Goal: Information Seeking & Learning: Learn about a topic

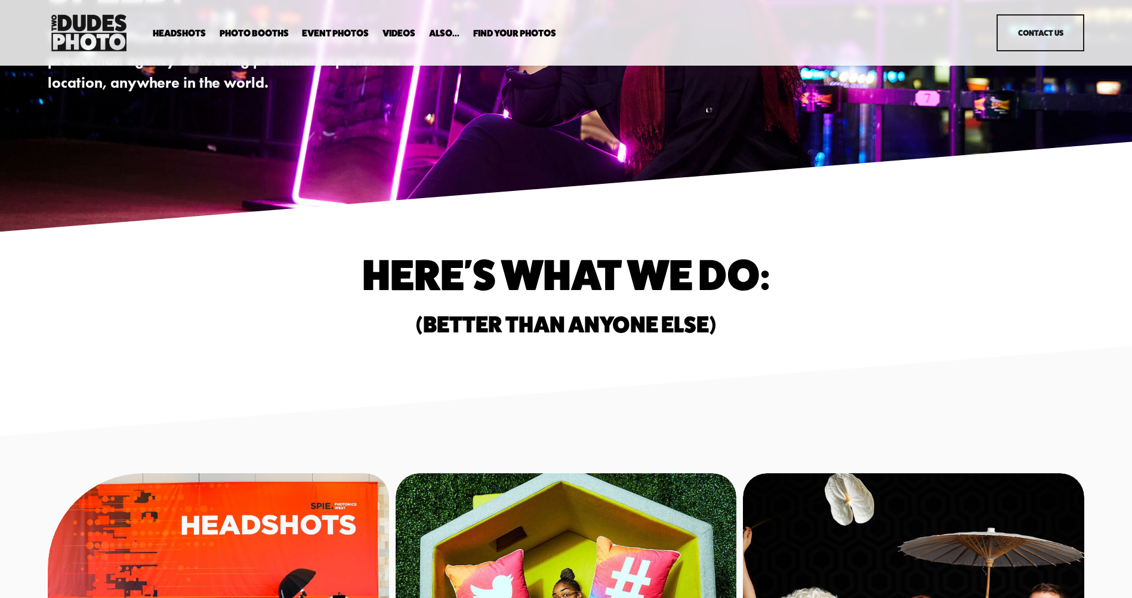
scroll to position [119, 0]
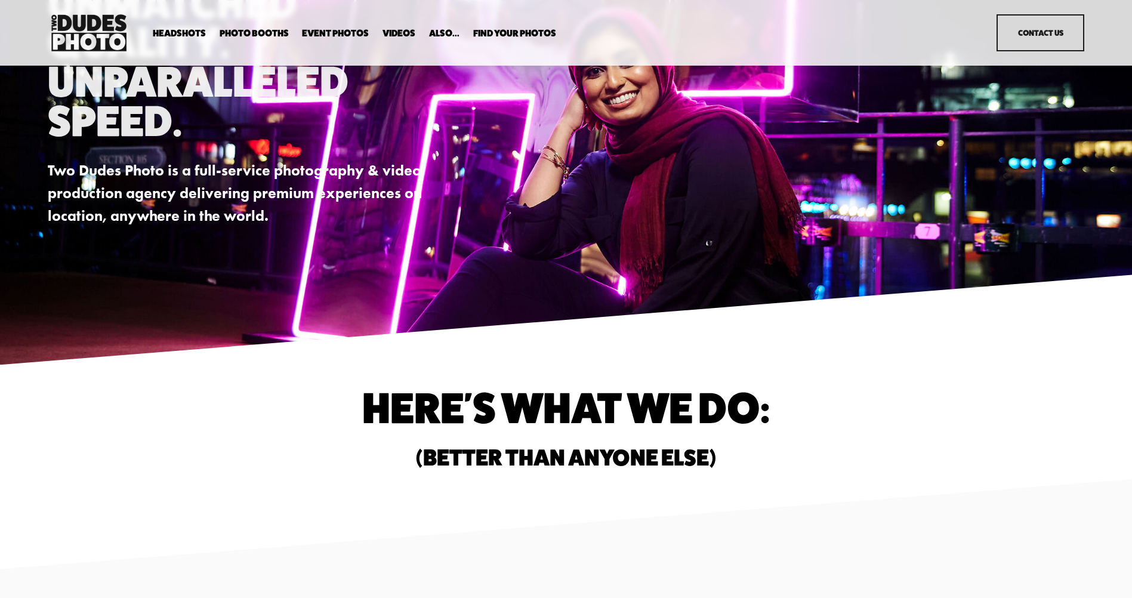
click at [0, 0] on span "In Your Office" at bounding box center [0, 0] width 0 height 0
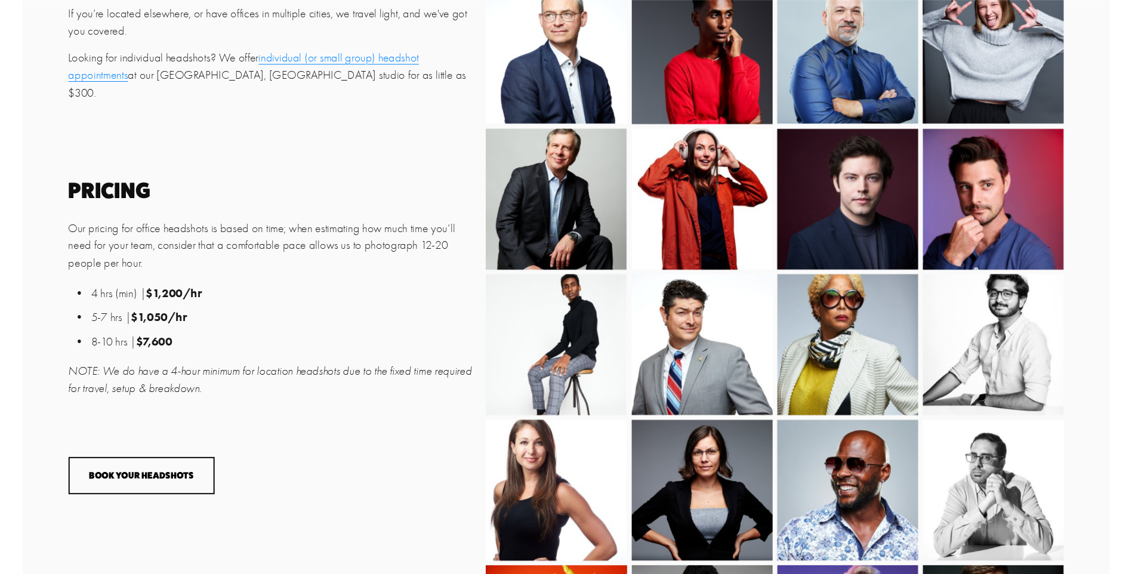
scroll to position [656, 0]
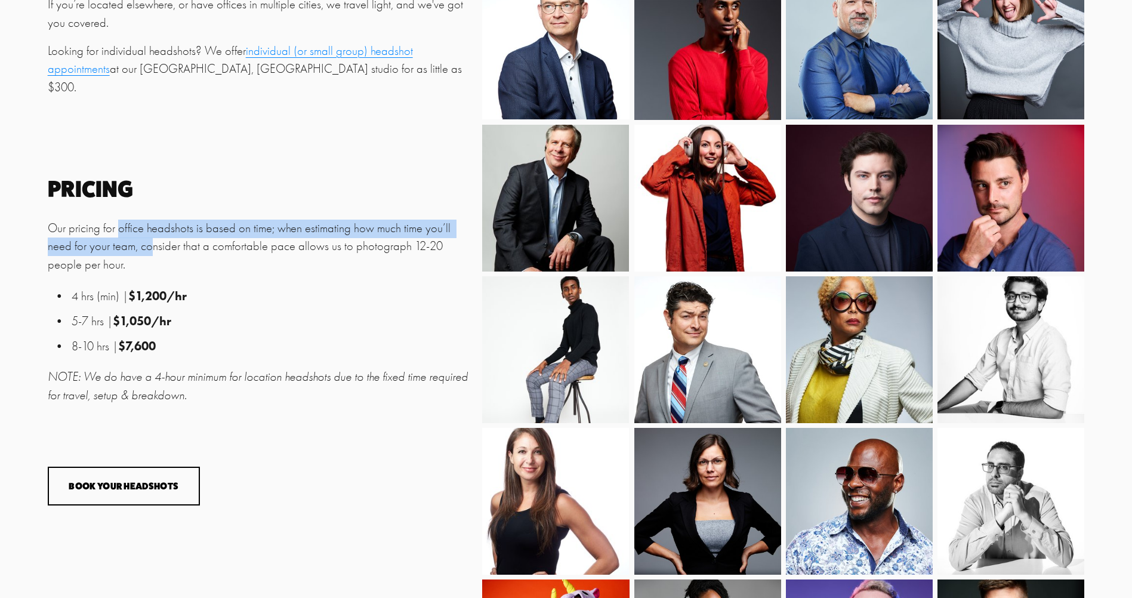
drag, startPoint x: 121, startPoint y: 234, endPoint x: 127, endPoint y: 259, distance: 25.3
click at [127, 259] on p "Our pricing for office headshots is based on time; when estimating how much tim…" at bounding box center [262, 247] width 428 height 55
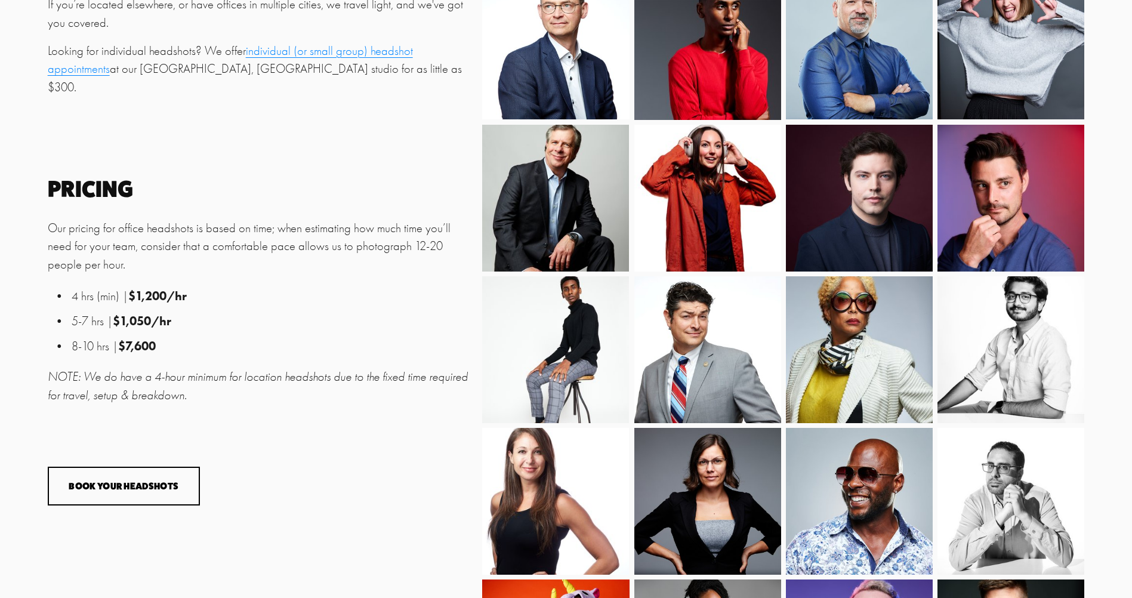
drag, startPoint x: 127, startPoint y: 259, endPoint x: 192, endPoint y: 259, distance: 65.0
click at [192, 259] on p "Our pricing for office headshots is based on time; when estimating how much tim…" at bounding box center [262, 247] width 428 height 55
drag, startPoint x: 78, startPoint y: 247, endPoint x: 138, endPoint y: 269, distance: 64.7
click at [138, 269] on p "Our pricing for office headshots is based on time; when estimating how much tim…" at bounding box center [262, 247] width 428 height 55
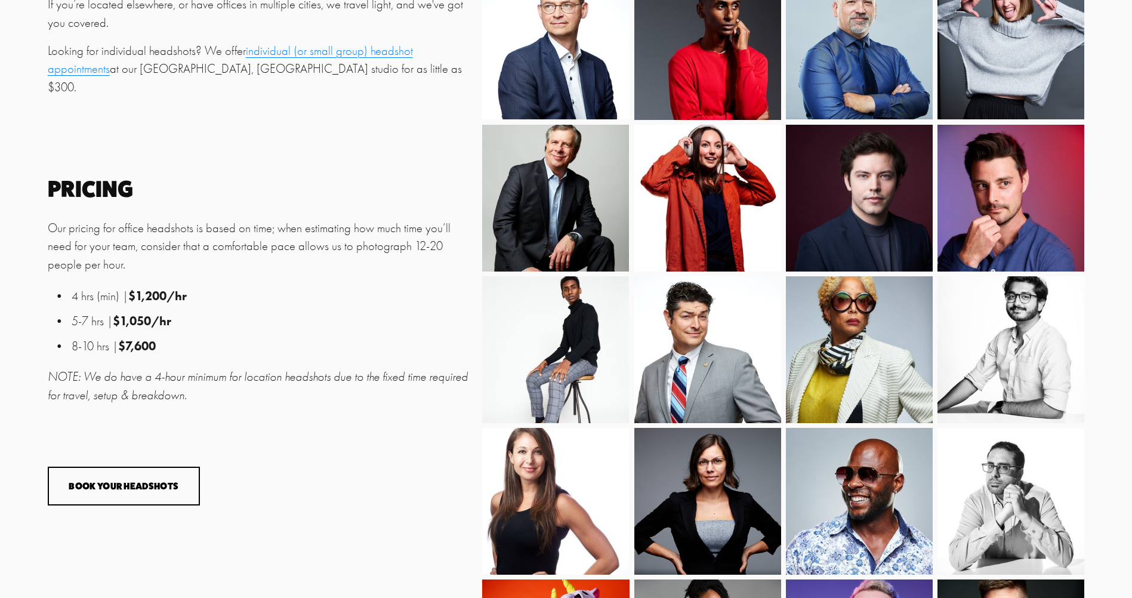
drag, startPoint x: 136, startPoint y: 269, endPoint x: 96, endPoint y: 256, distance: 42.1
click at [96, 256] on p "Our pricing for office headshots is based on time; when estimating how much tim…" at bounding box center [262, 247] width 428 height 55
click at [184, 351] on p "8-10 hrs | $7,600" at bounding box center [274, 346] width 404 height 19
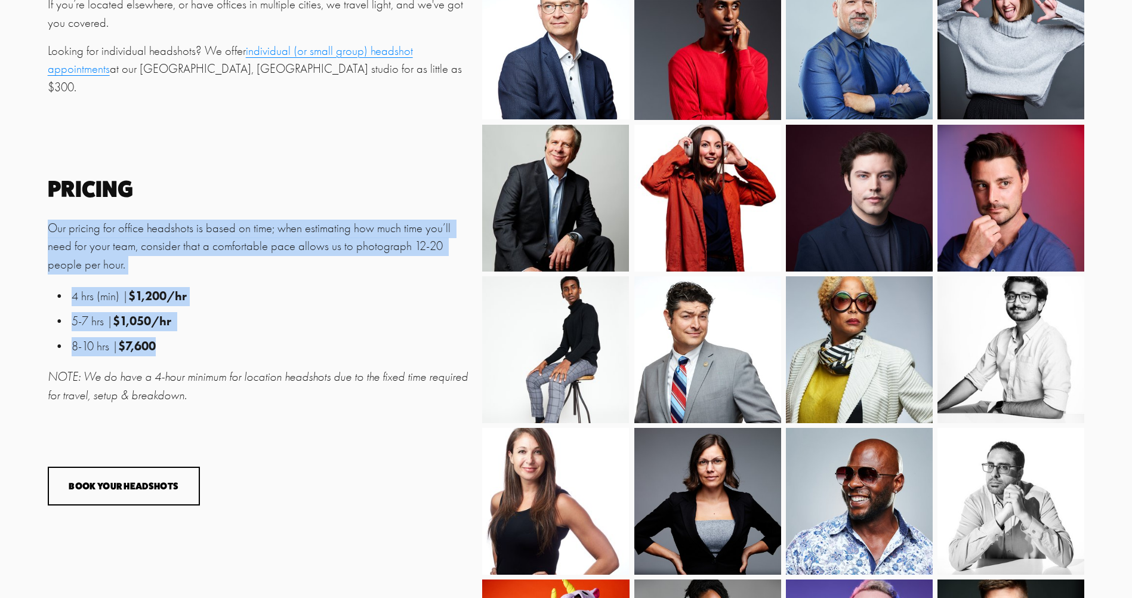
drag, startPoint x: 184, startPoint y: 351, endPoint x: 44, endPoint y: 232, distance: 183.7
click at [44, 232] on div "Your image is your brand. Bring the whole office. We'll be done by lunch. When …" at bounding box center [566, 323] width 1132 height 1423
drag, startPoint x: 44, startPoint y: 232, endPoint x: 67, endPoint y: 240, distance: 25.1
copy div "Our pricing for office headshots is based on time; when estimating how much tim…"
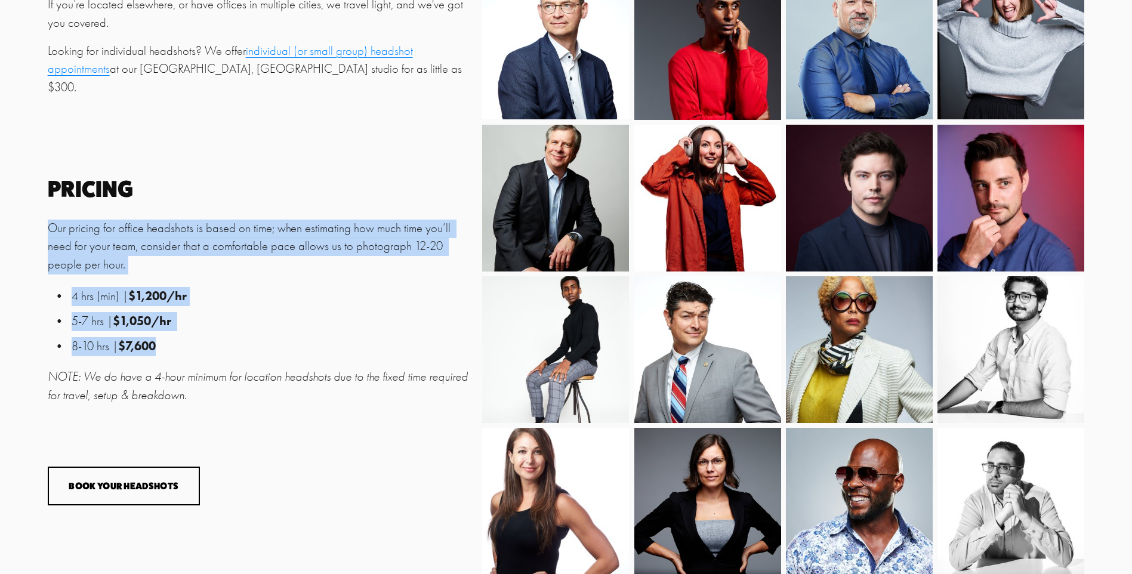
click at [256, 283] on div "Pricing Our pricing for office headshots is based on time; when estimating how …" at bounding box center [262, 291] width 428 height 227
click at [224, 318] on p "5-7 hrs | $1,050/hr" at bounding box center [274, 321] width 404 height 19
drag, startPoint x: 199, startPoint y: 324, endPoint x: 26, endPoint y: 225, distance: 199.9
click at [26, 225] on div "Your image is your brand. Bring the whole office. We'll be done by lunch. When …" at bounding box center [566, 323] width 1132 height 1423
